Goal: Information Seeking & Learning: Learn about a topic

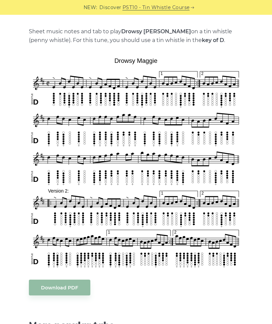
scroll to position [165, 0]
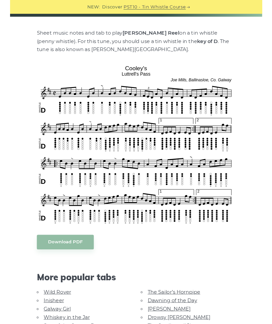
scroll to position [136, 0]
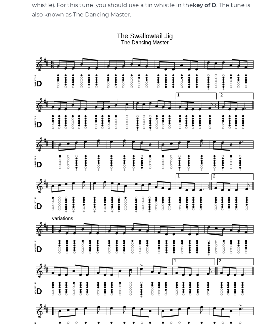
scroll to position [158, 0]
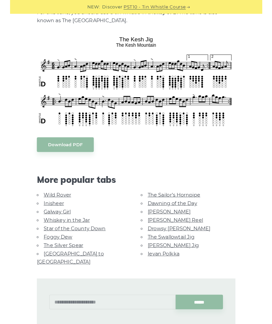
scroll to position [171, 0]
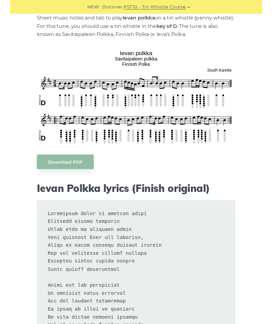
scroll to position [152, 0]
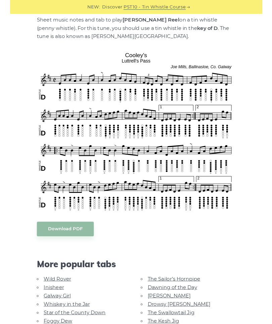
scroll to position [150, 0]
